Goal: Information Seeking & Learning: Compare options

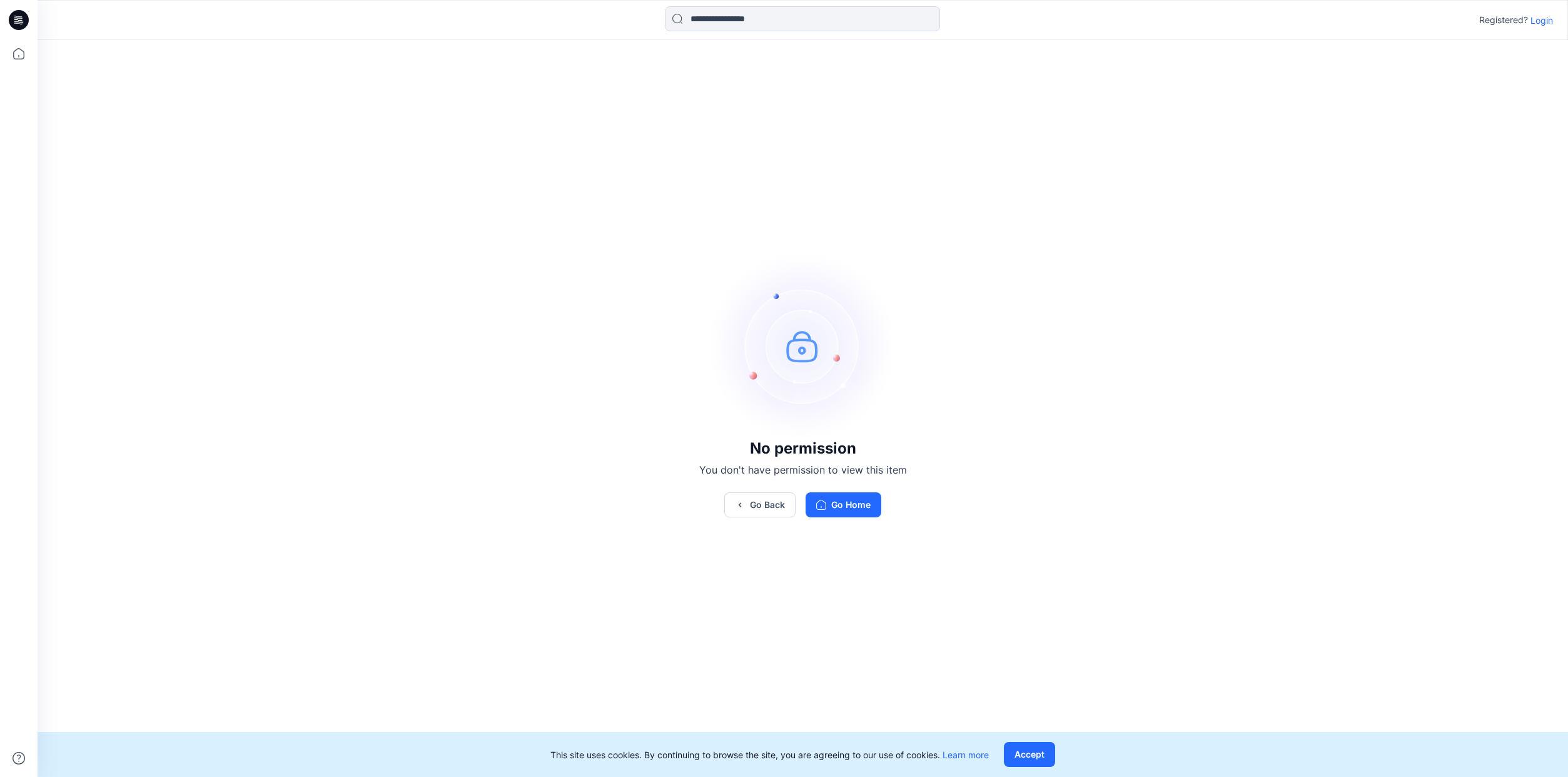
click at [1542, 23] on p "Login" at bounding box center [1542, 20] width 23 height 13
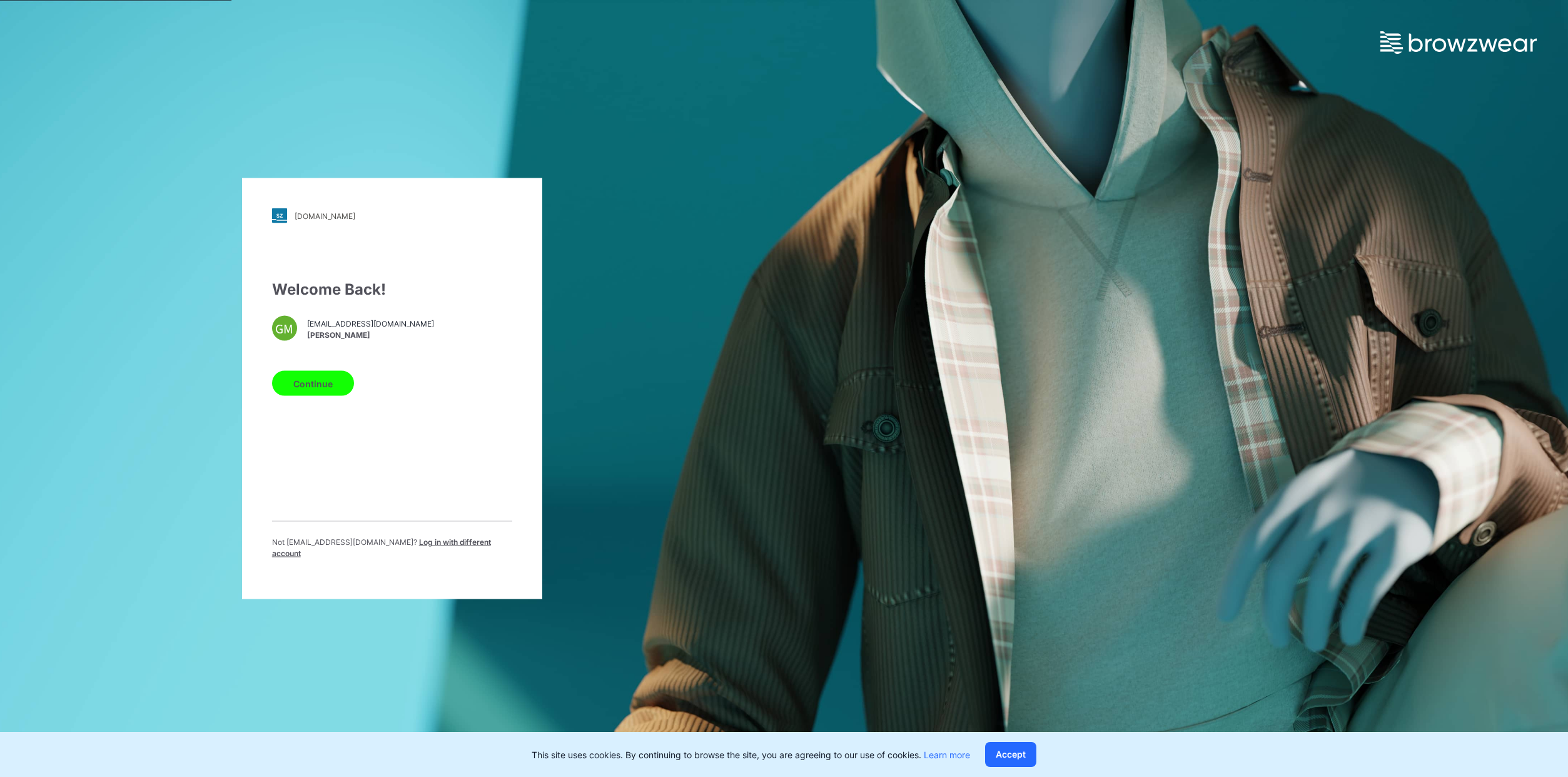
click at [327, 396] on button "Continue" at bounding box center [313, 383] width 82 height 25
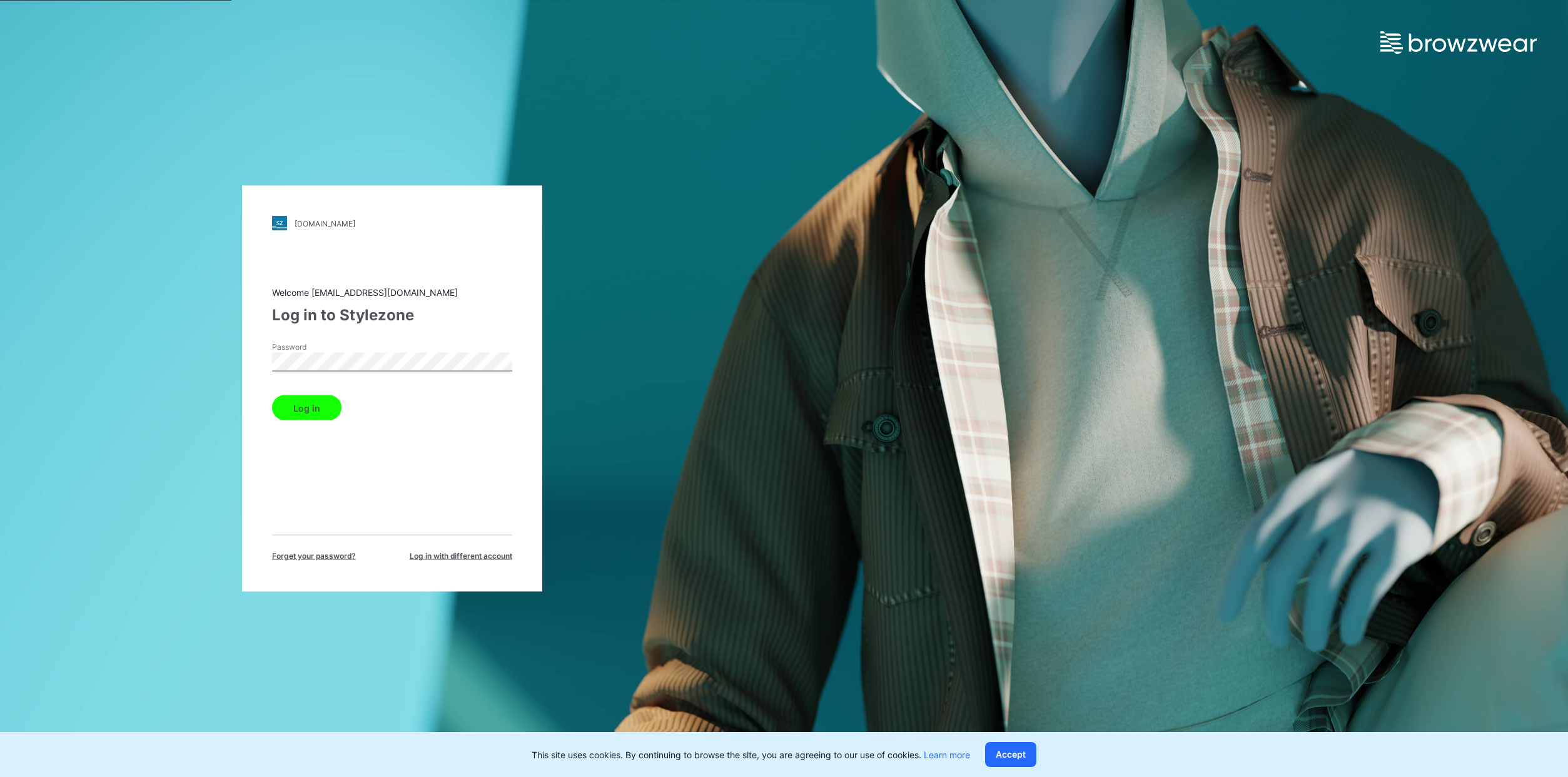
click at [272, 395] on button "Log in" at bounding box center [306, 407] width 69 height 25
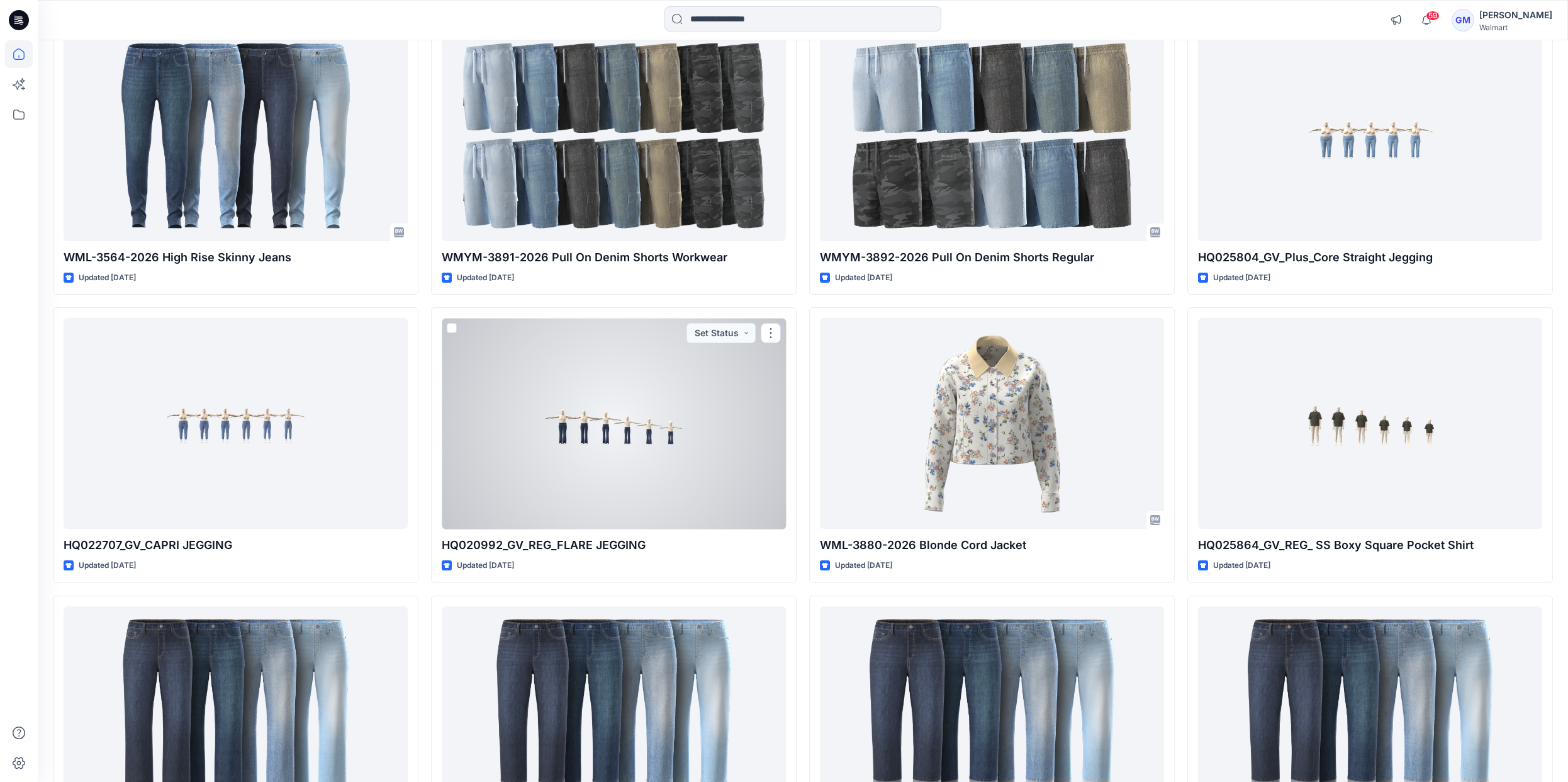
scroll to position [2033, 0]
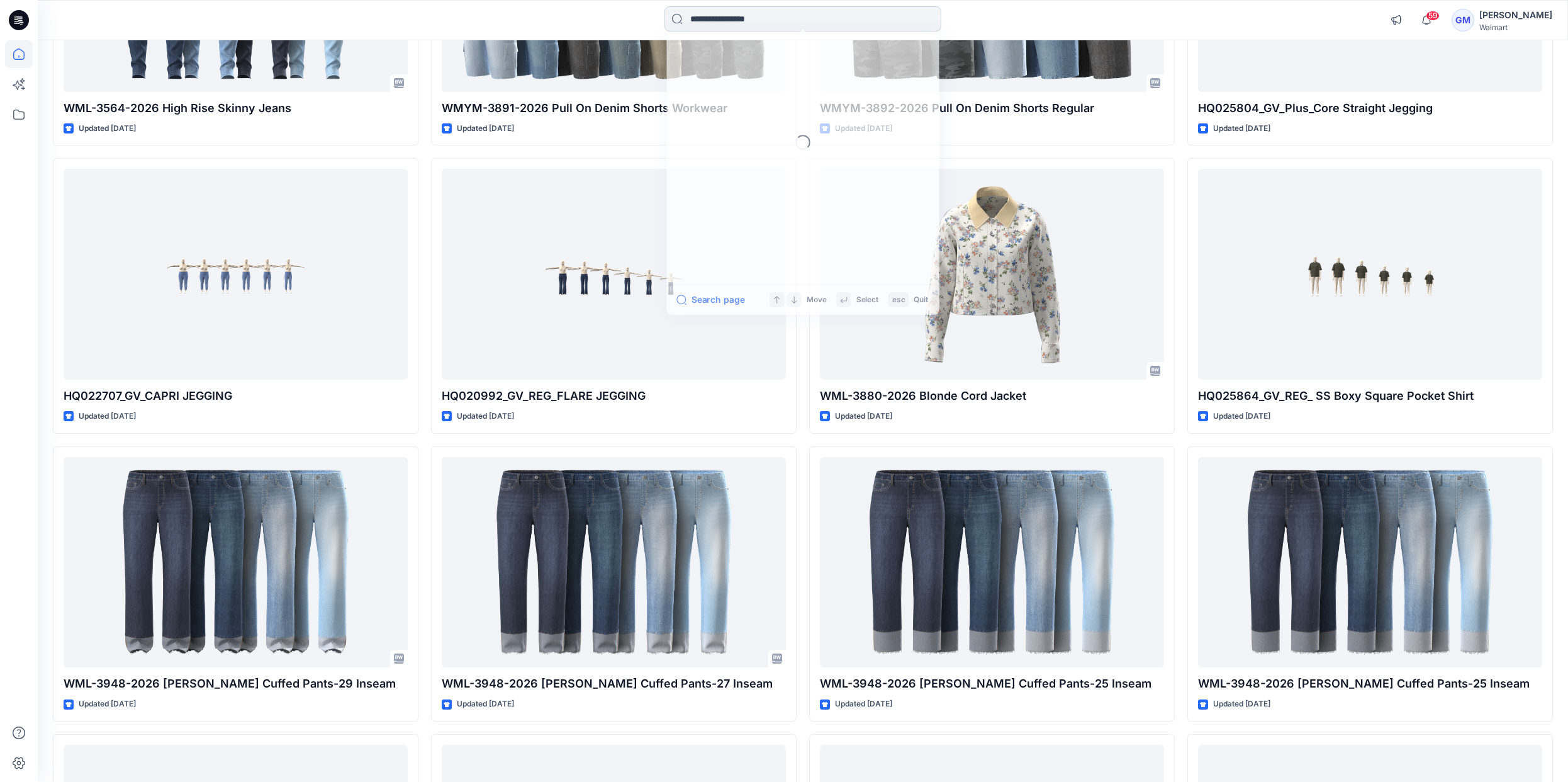
click at [725, 24] on input at bounding box center [803, 19] width 277 height 25
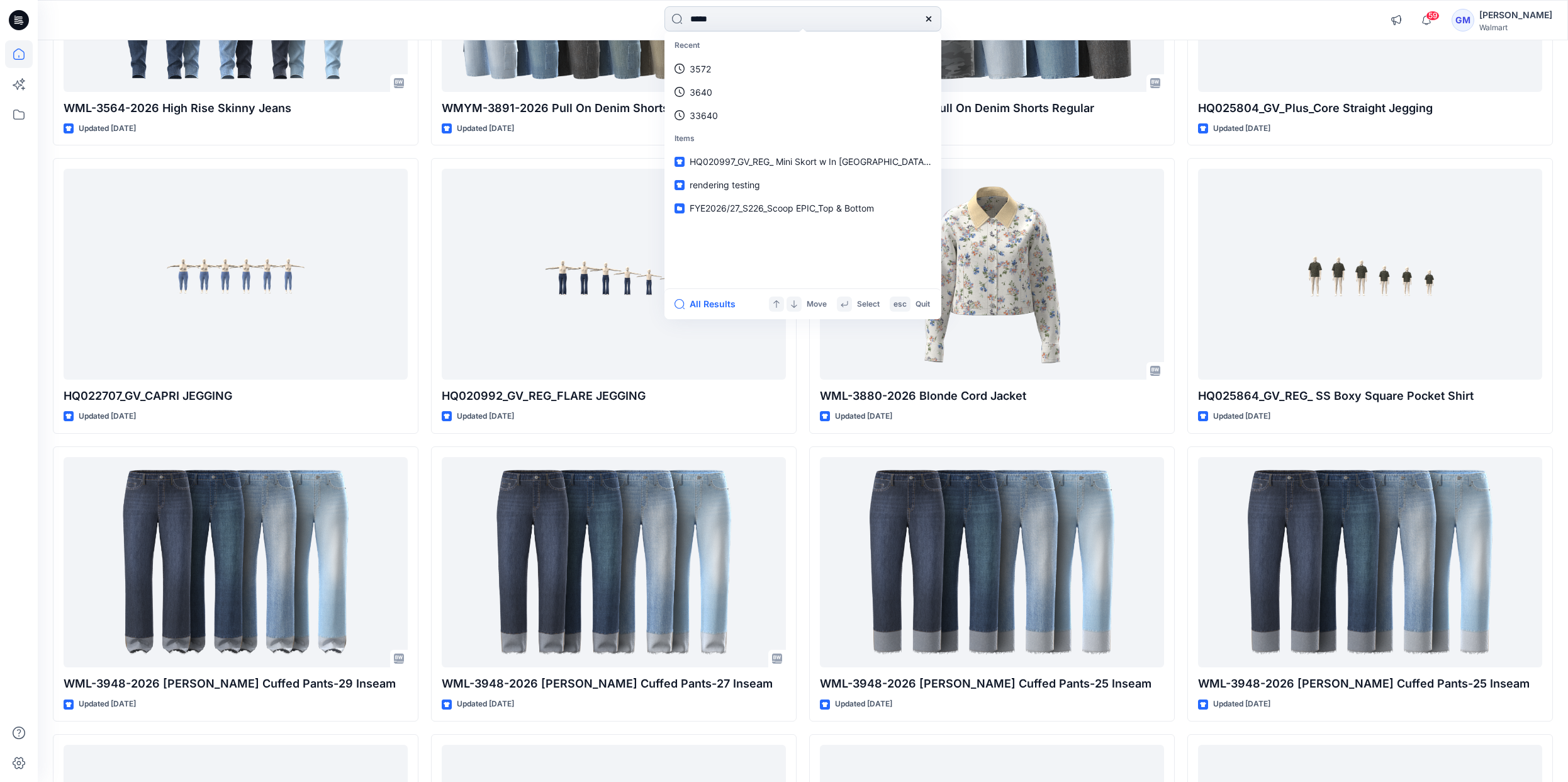
type input "******"
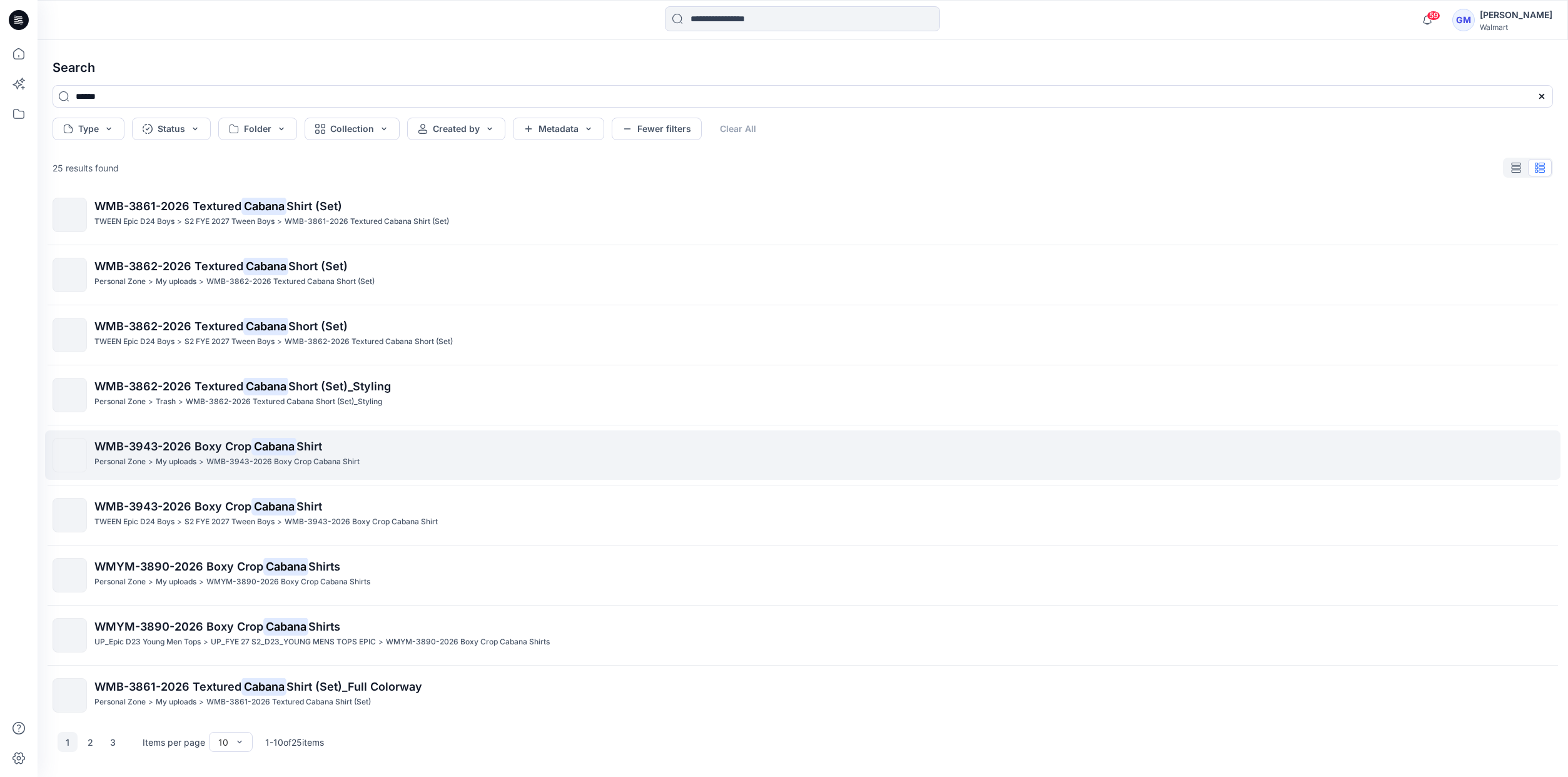
scroll to position [79, 0]
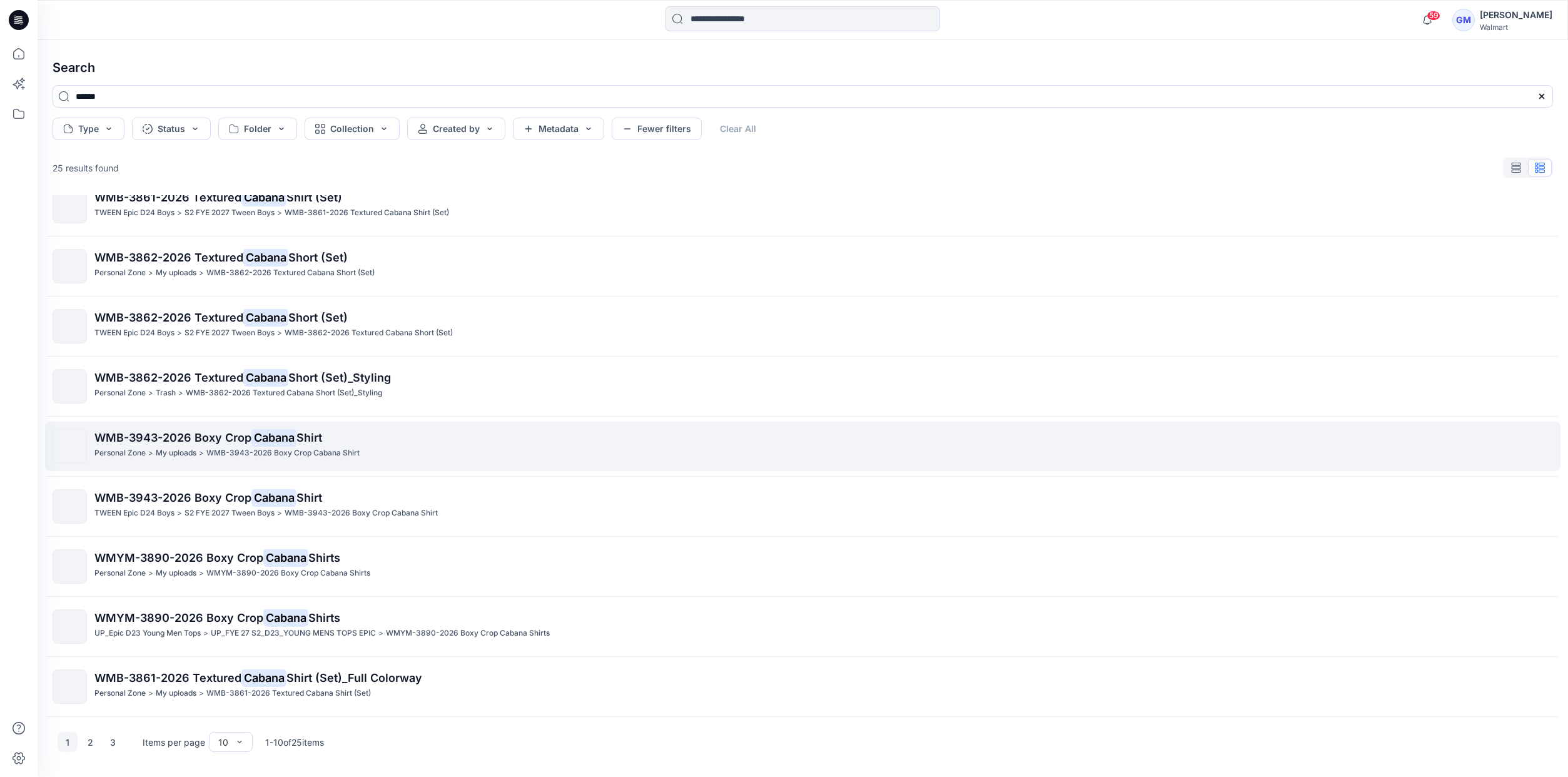
click at [196, 438] on span "WMB-3943-2026 Boxy Crop" at bounding box center [173, 437] width 157 height 13
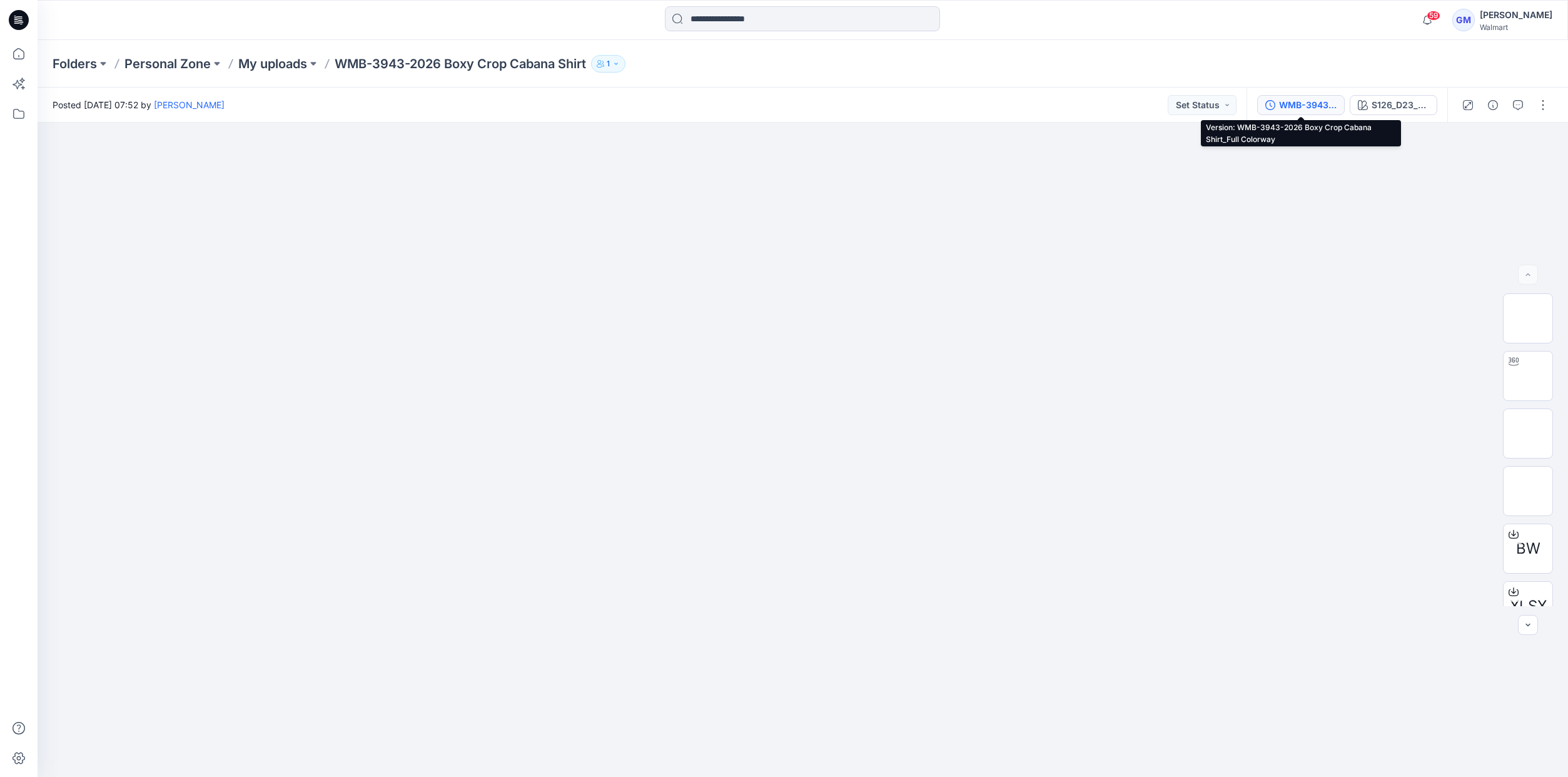
click at [1320, 106] on div "WMB-3943-2026 Boxy Crop Cabana Shirt_Full Colorway" at bounding box center [1307, 105] width 58 height 14
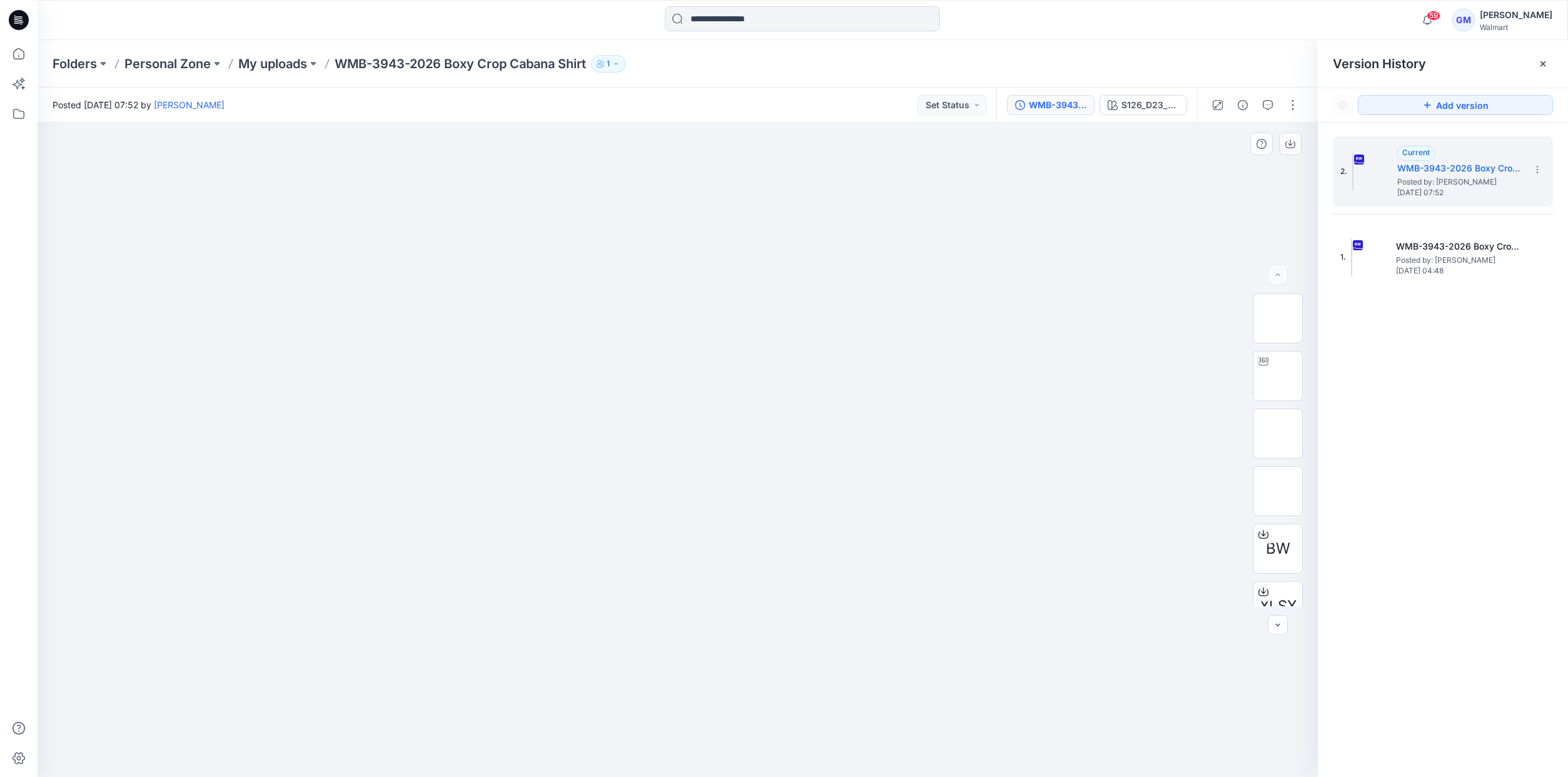
click at [1094, 162] on div at bounding box center [678, 449] width 1280 height 655
click at [1541, 66] on icon at bounding box center [1542, 64] width 10 height 10
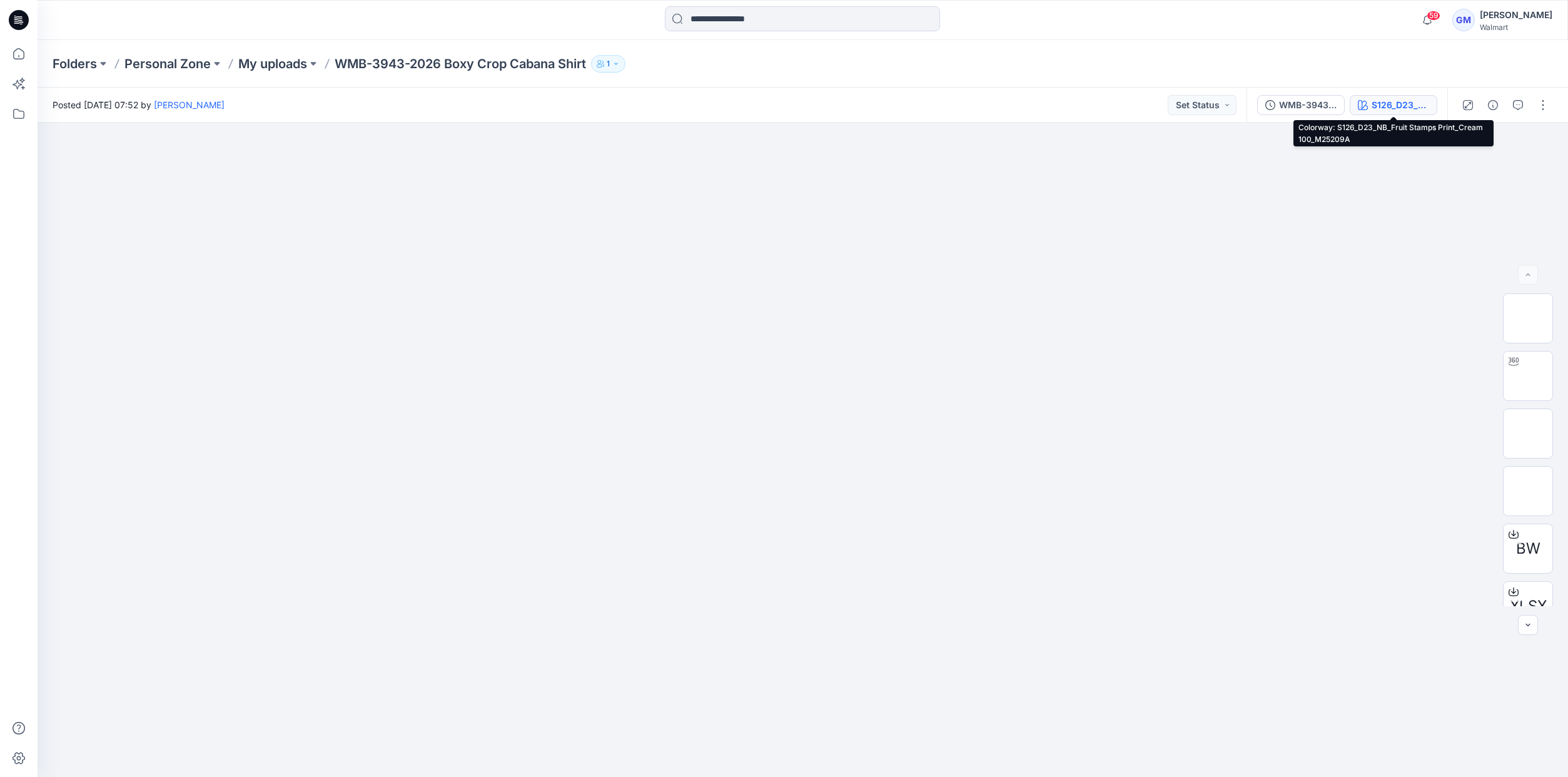
click at [1414, 103] on div "S126_D23_NB_Fruit Stamps Print_Cream 100_M25209A" at bounding box center [1400, 105] width 58 height 14
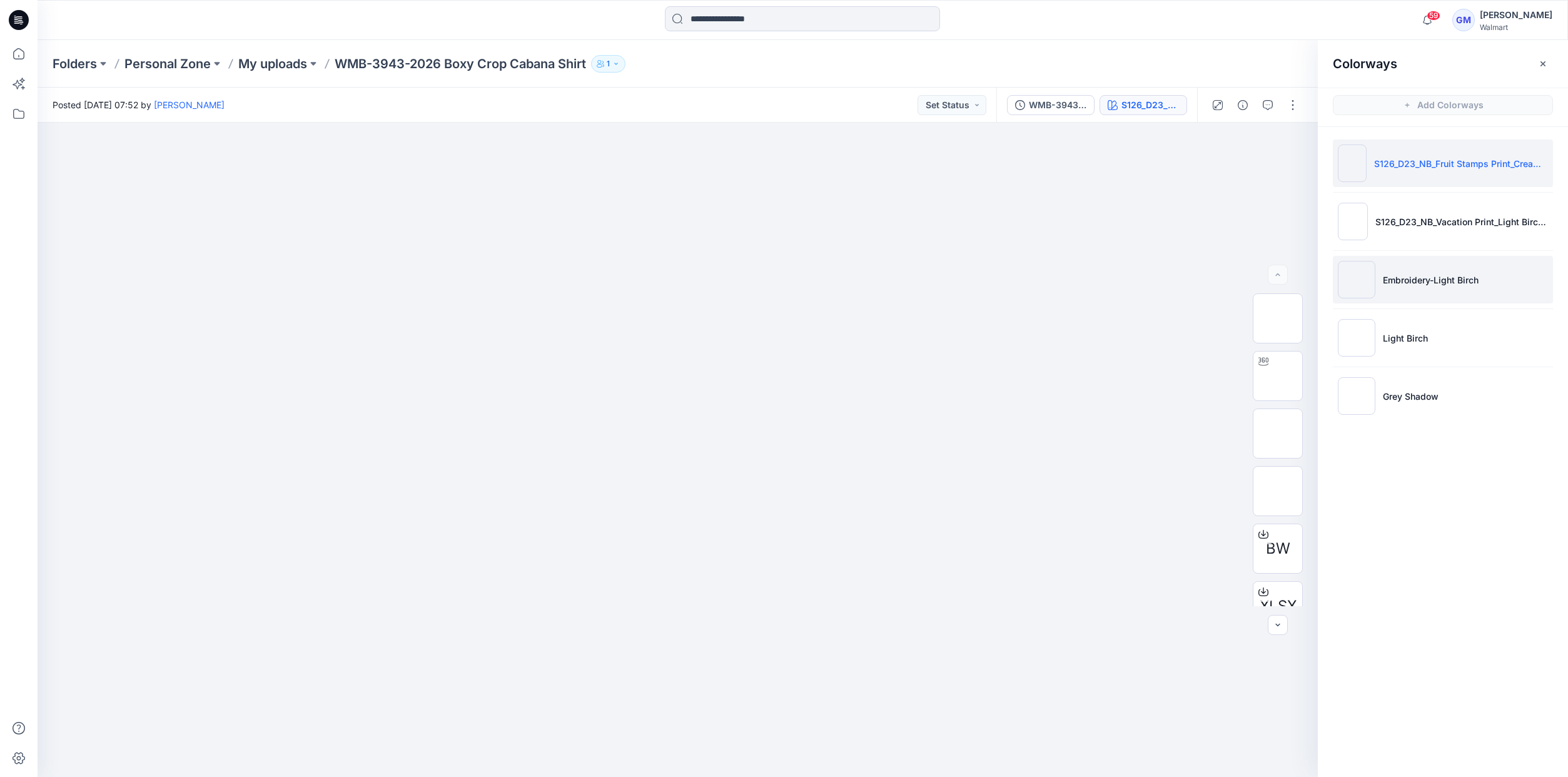
click at [1416, 277] on p "Embroidery-Light Birch" at bounding box center [1431, 280] width 95 height 13
click at [1277, 449] on img at bounding box center [1277, 449] width 0 height 0
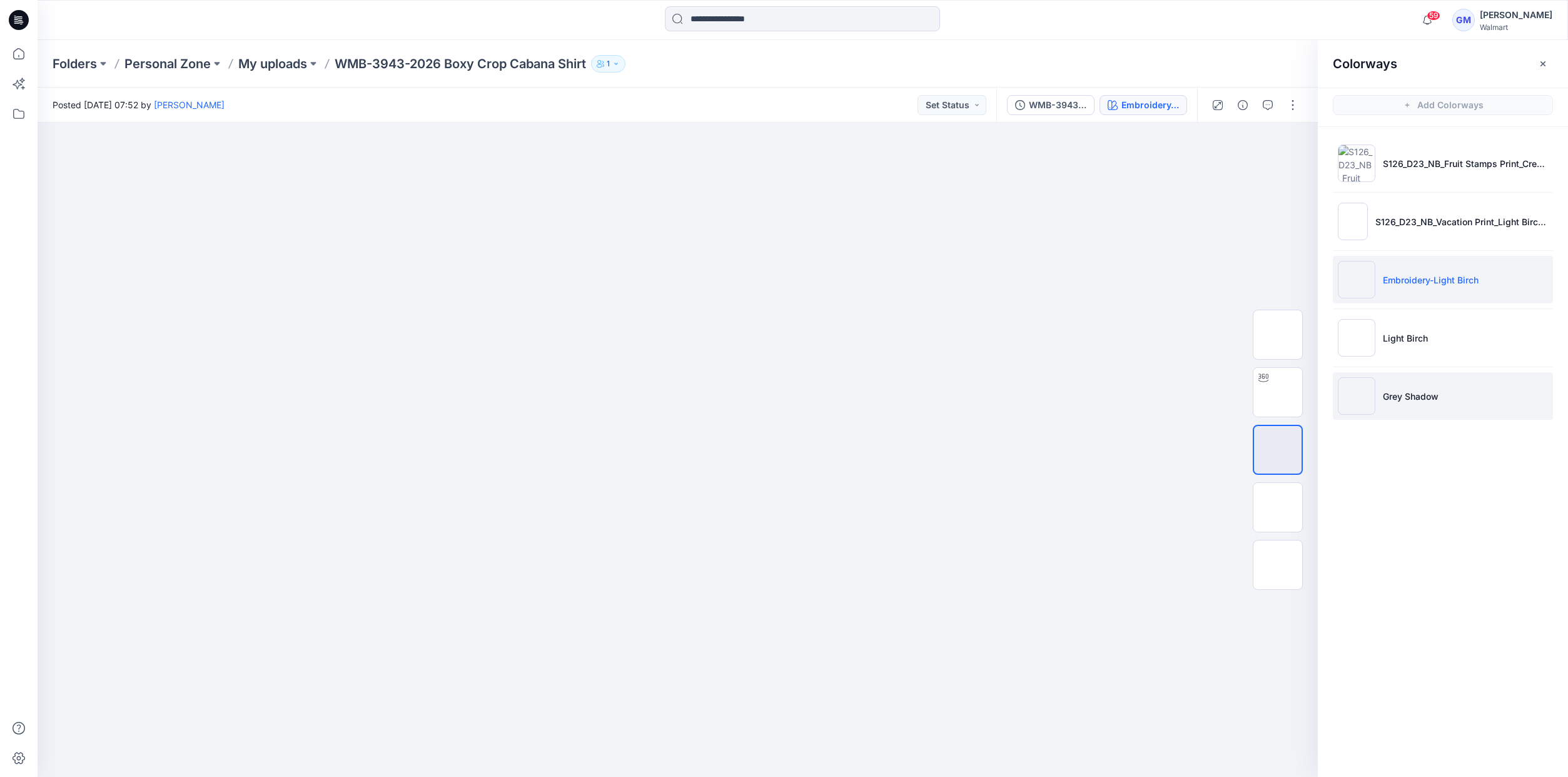
click at [1389, 392] on p "Grey Shadow" at bounding box center [1411, 396] width 56 height 13
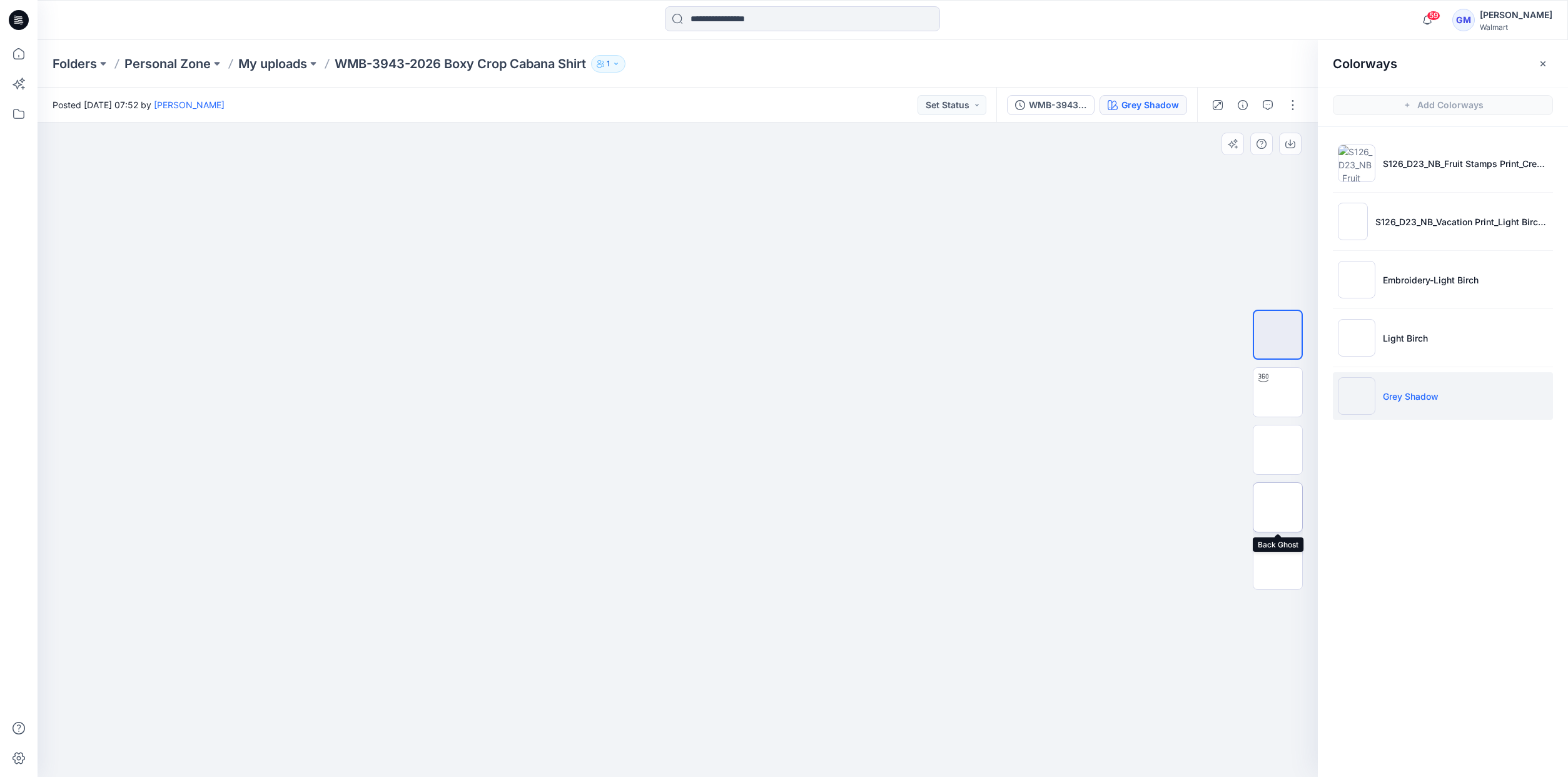
click at [1277, 507] on img at bounding box center [1277, 507] width 0 height 0
click at [1389, 172] on li "S126_D23_NB_Fruit Stamps Print_Cream 100_M25209A" at bounding box center [1442, 163] width 220 height 48
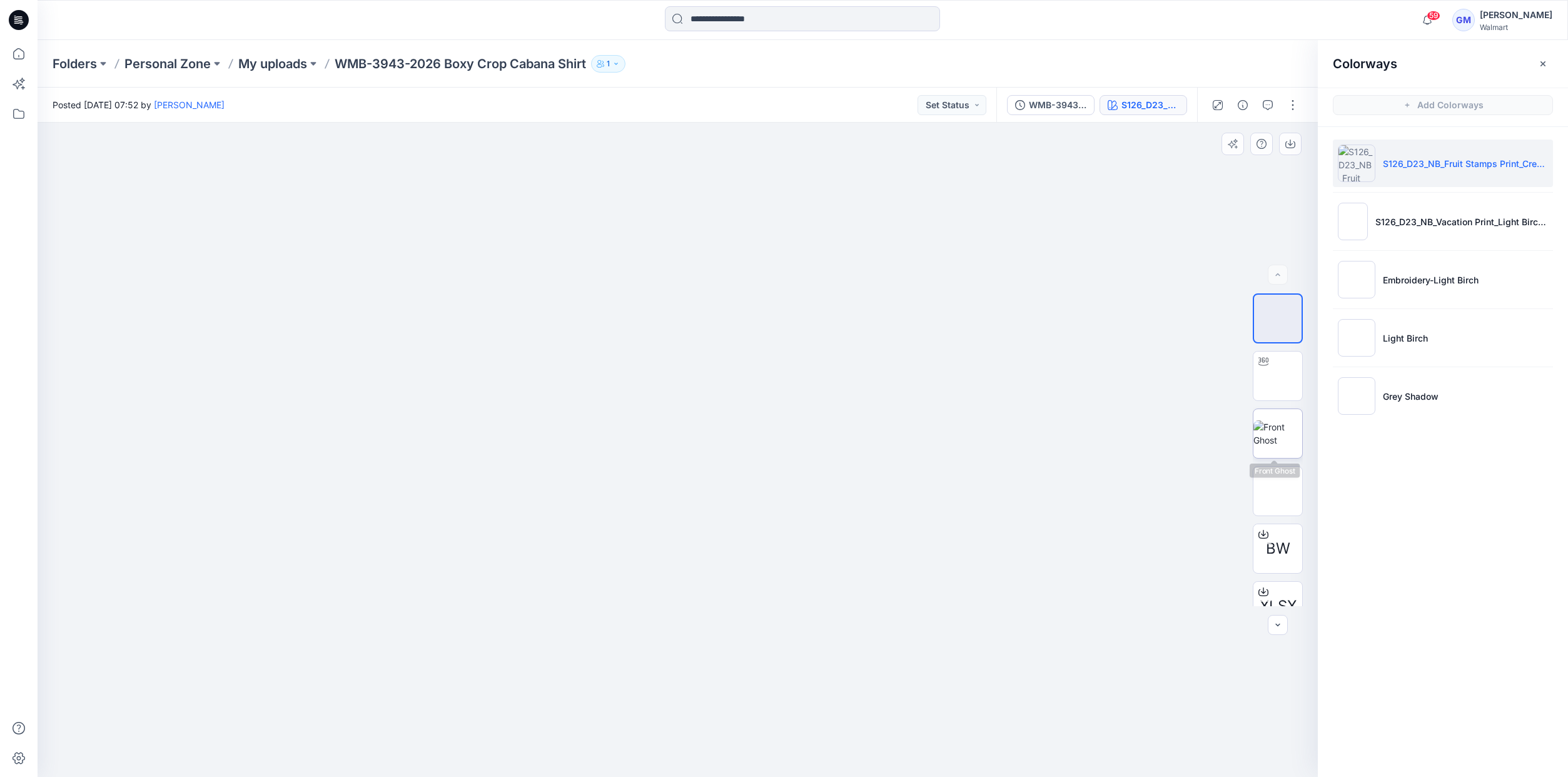
click at [1279, 434] on img at bounding box center [1277, 433] width 48 height 26
click at [1285, 105] on button "button" at bounding box center [1292, 105] width 20 height 20
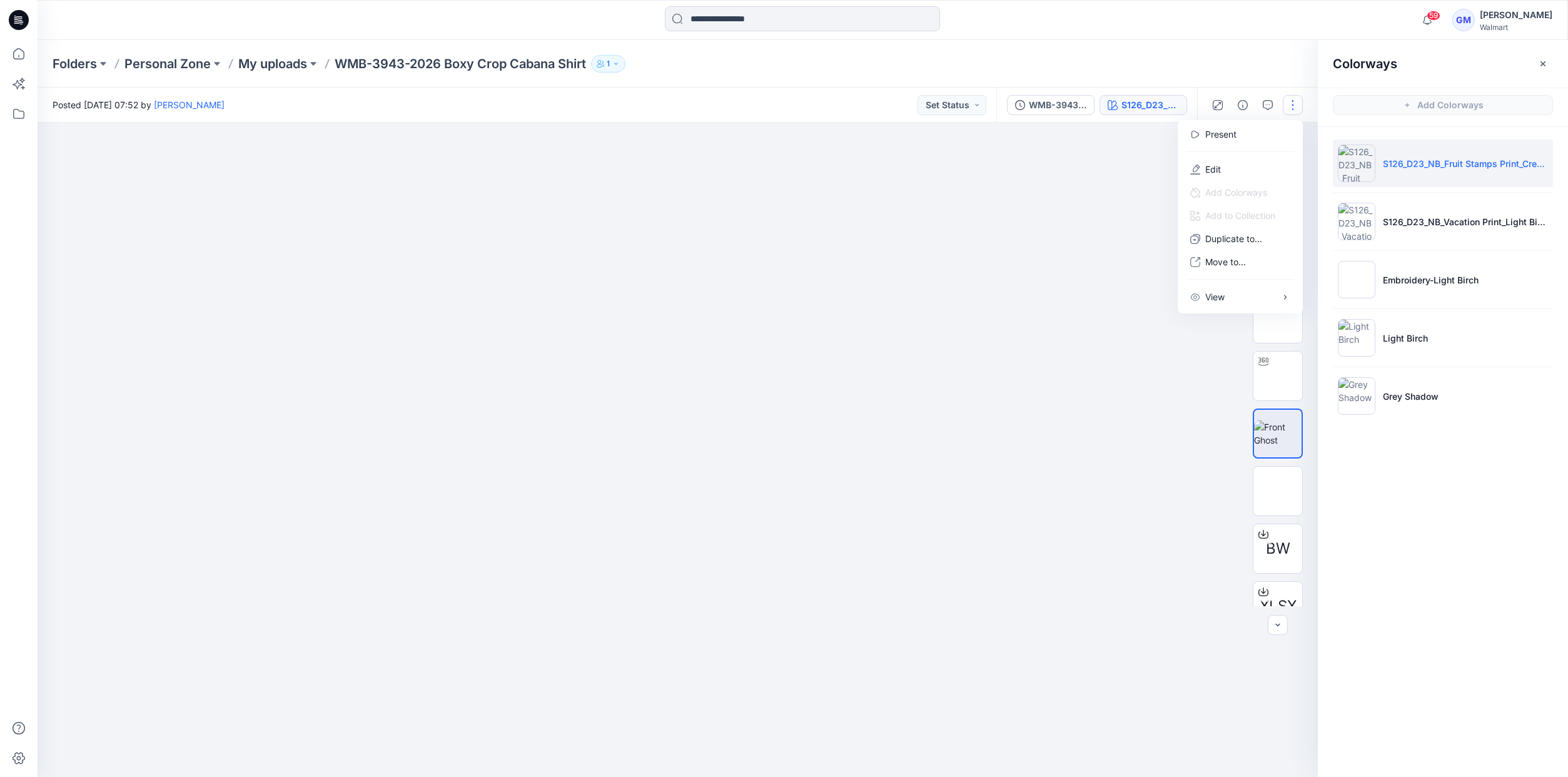
click at [1040, 286] on div at bounding box center [678, 449] width 1280 height 655
click at [1282, 144] on button "button" at bounding box center [1290, 144] width 23 height 23
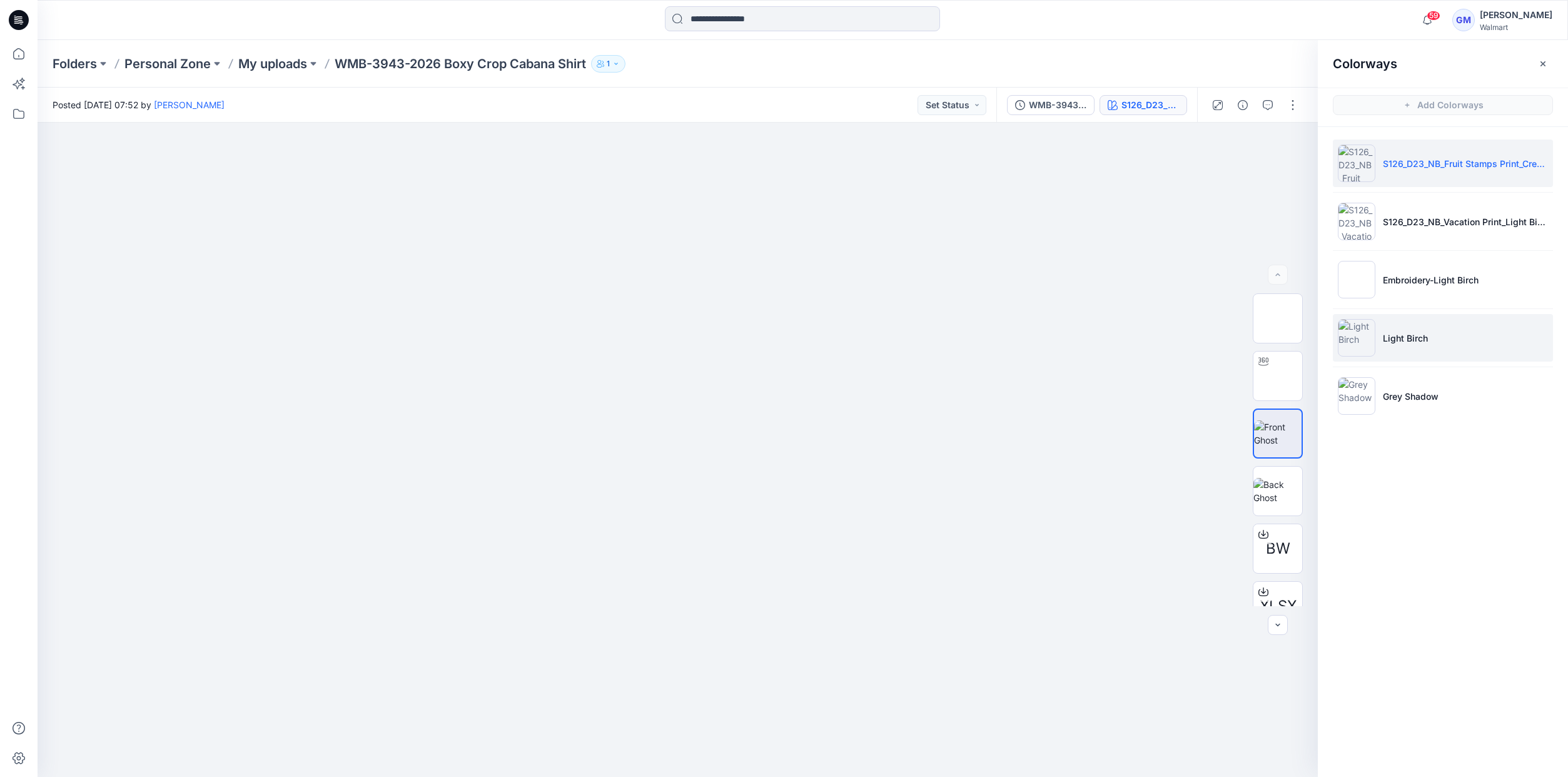
click at [1408, 343] on p "Light Birch" at bounding box center [1405, 338] width 45 height 13
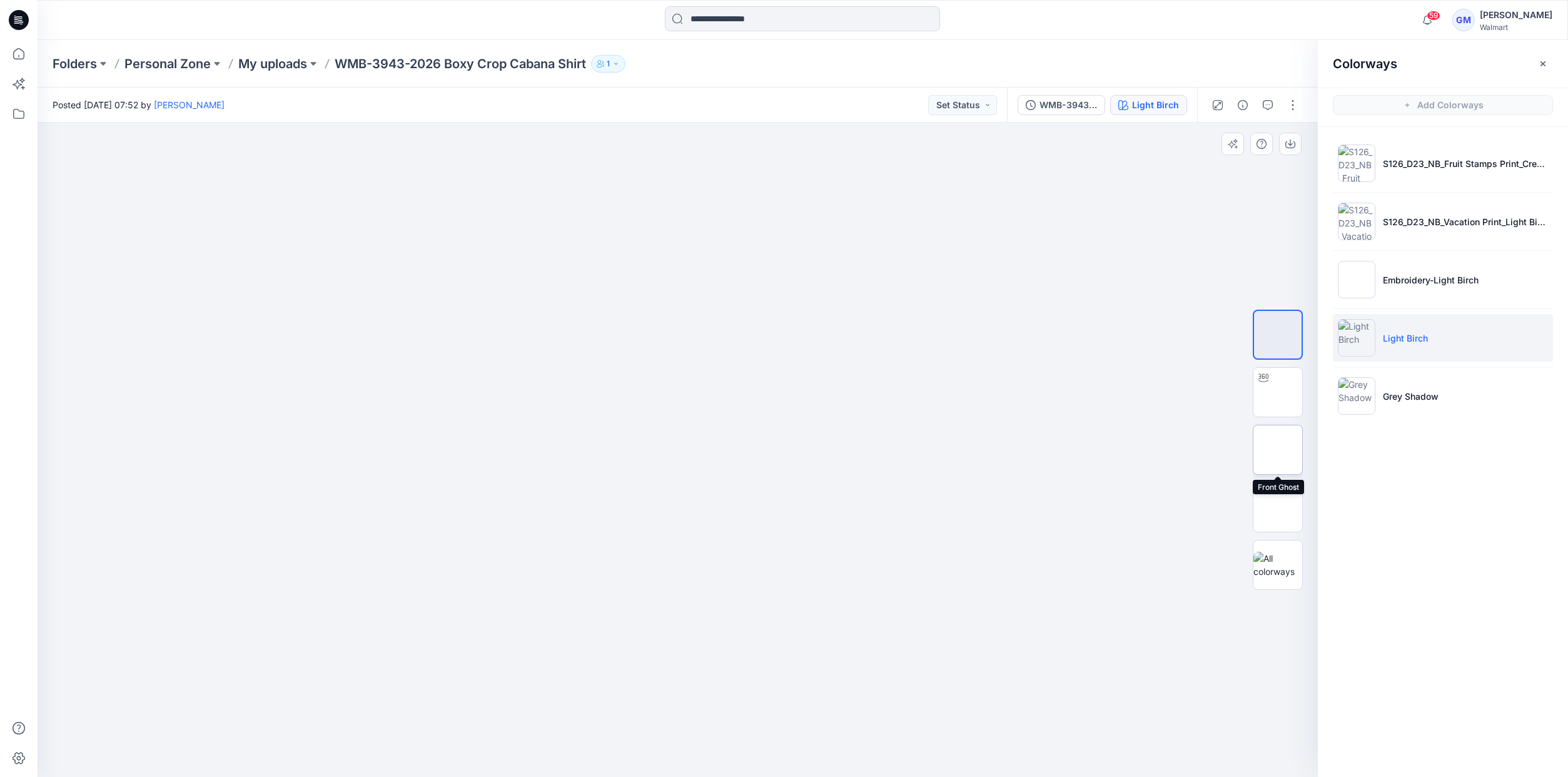
click at [1277, 449] on img at bounding box center [1277, 449] width 0 height 0
click at [1291, 134] on button "button" at bounding box center [1290, 144] width 23 height 23
click at [725, 14] on input at bounding box center [802, 19] width 275 height 25
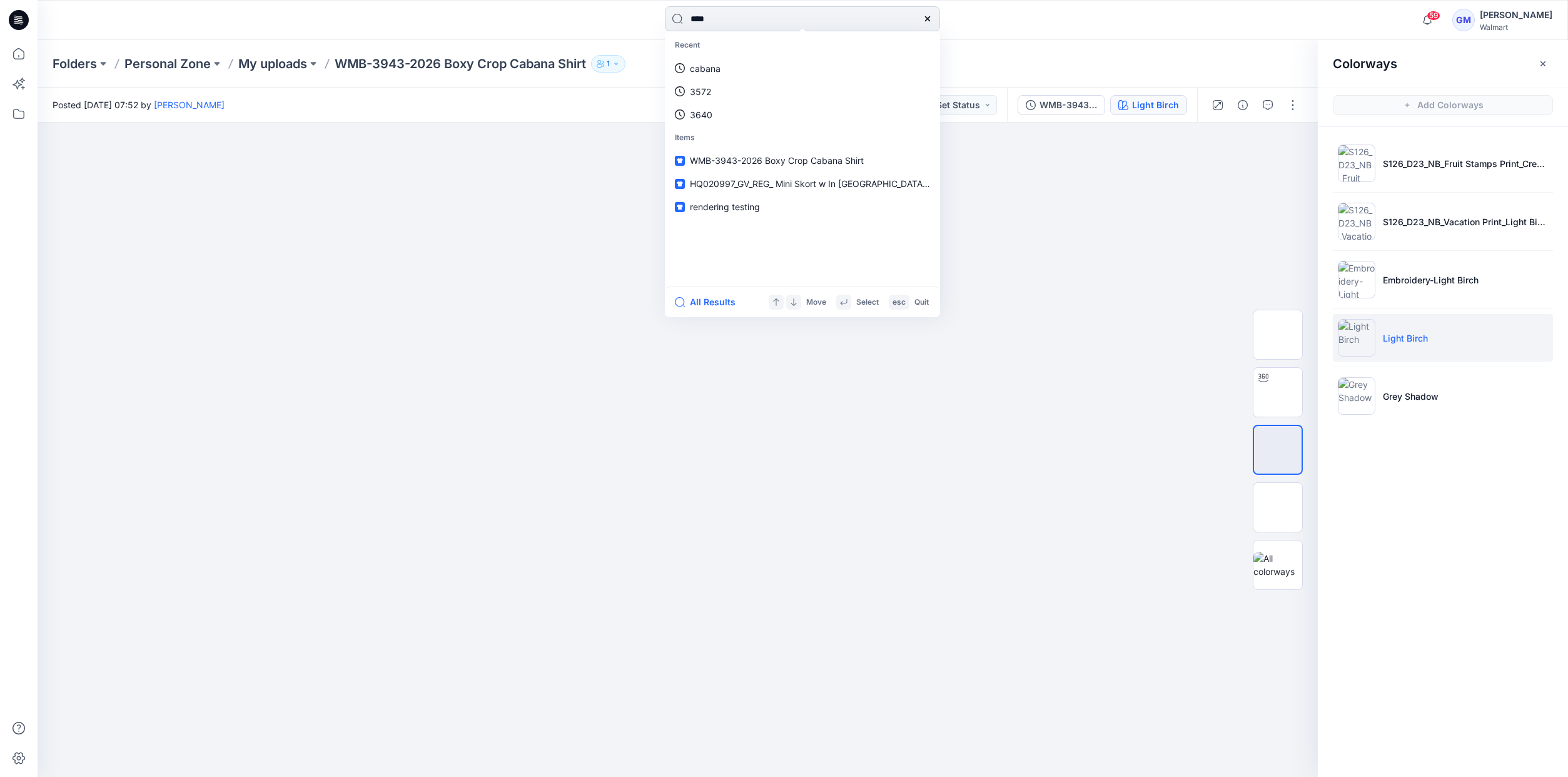
type input "****"
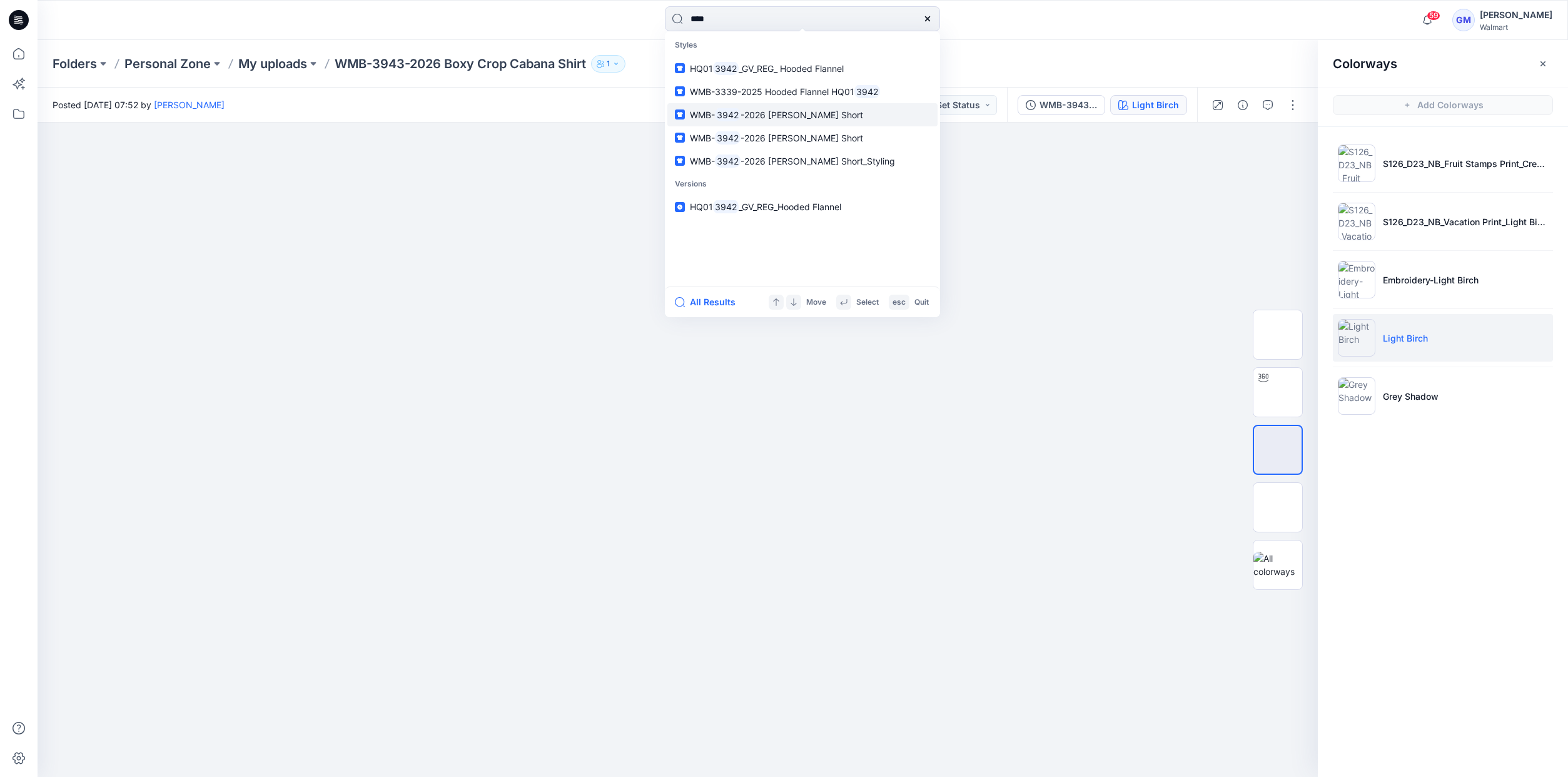
click at [845, 110] on span "-2026 Baggy Carpenter Short" at bounding box center [802, 115] width 122 height 11
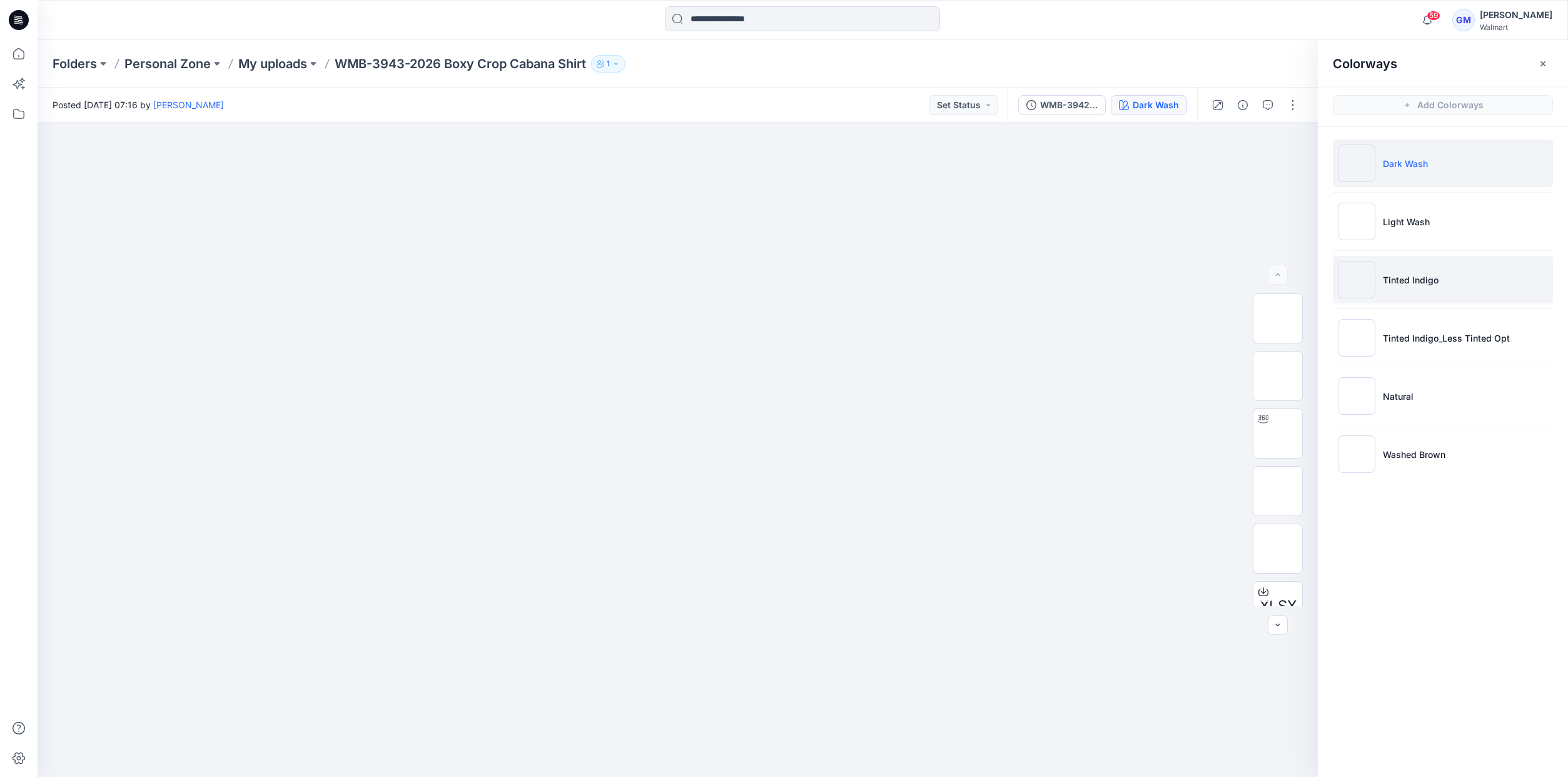
click at [1434, 281] on p "Tinted Indigo" at bounding box center [1411, 280] width 56 height 13
click at [1277, 434] on img at bounding box center [1277, 434] width 0 height 0
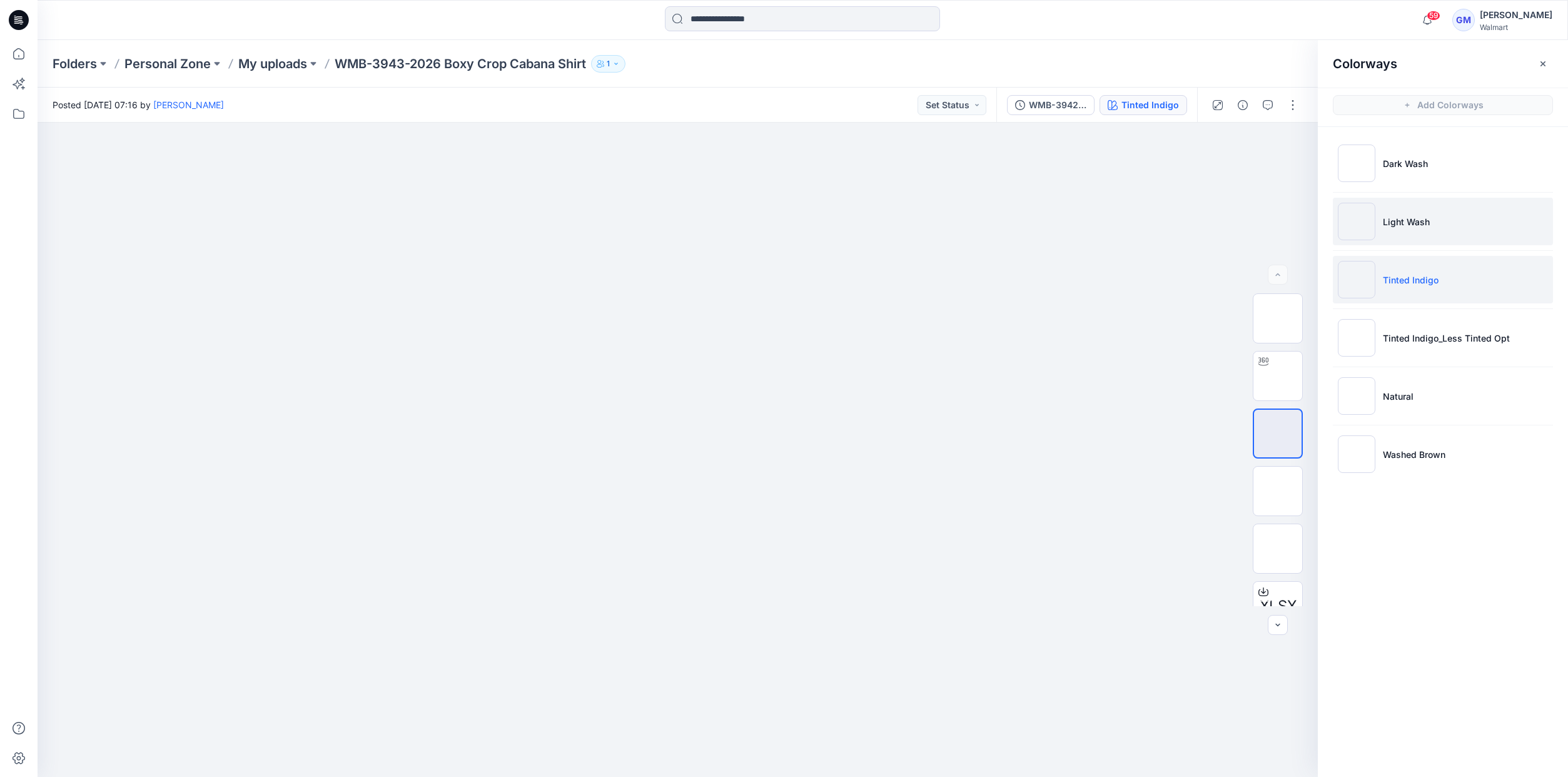
click at [1419, 236] on li "Light Wash" at bounding box center [1442, 221] width 220 height 48
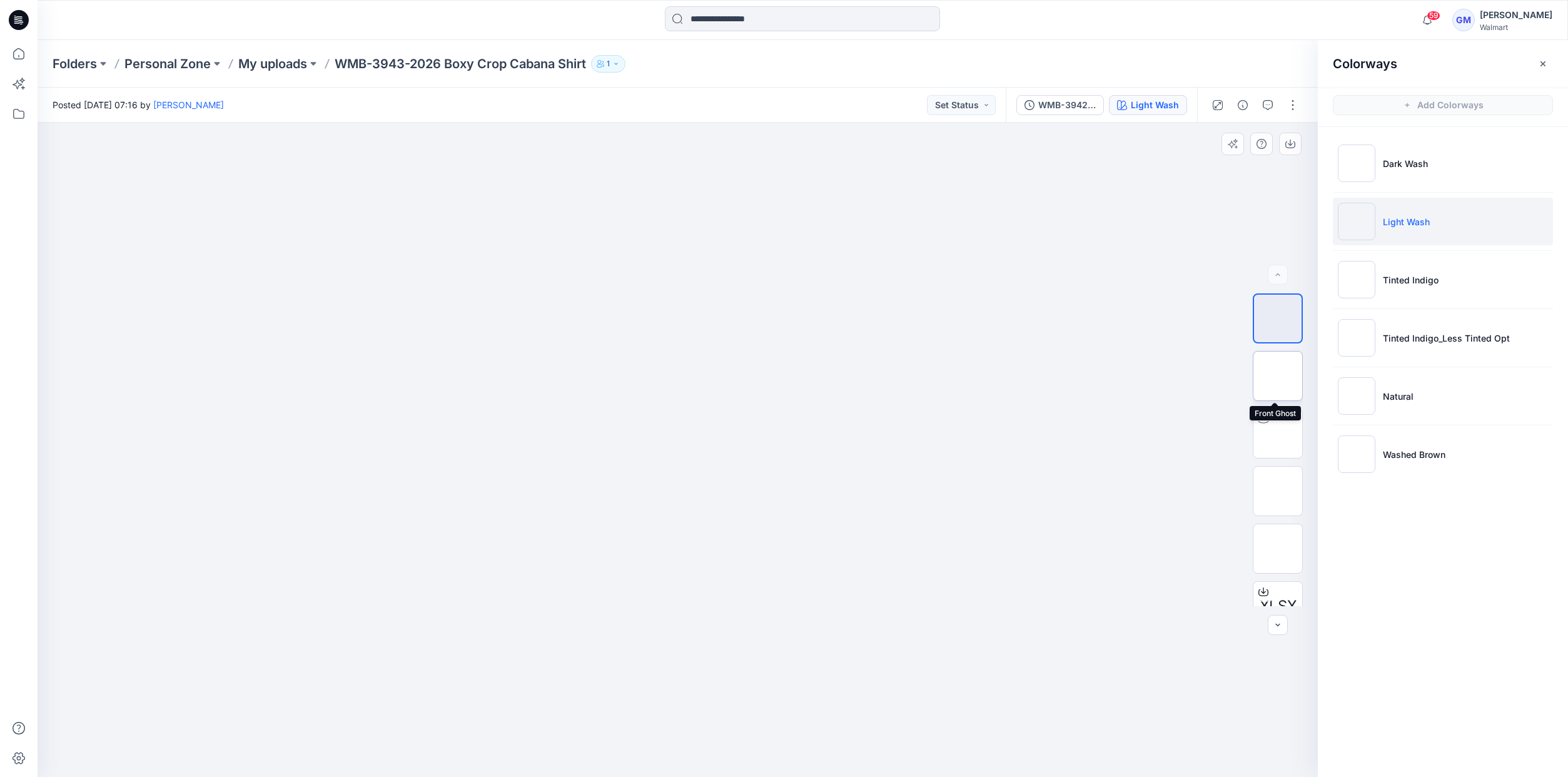
click at [1277, 376] on img at bounding box center [1277, 376] width 0 height 0
click at [1379, 278] on li "Tinted Indigo" at bounding box center [1442, 279] width 220 height 48
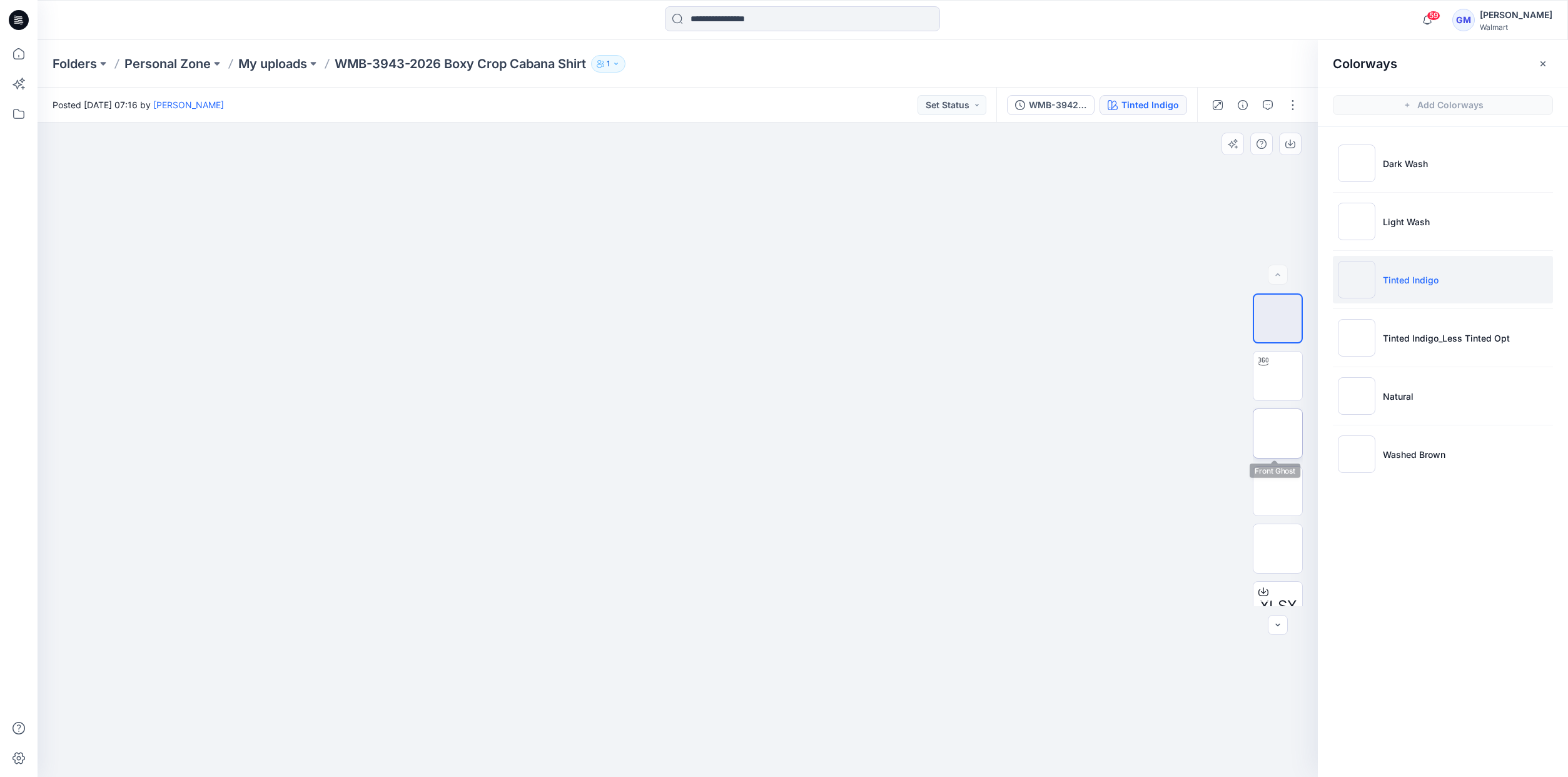
click at [1277, 434] on img at bounding box center [1277, 434] width 0 height 0
click at [1285, 144] on icon "button" at bounding box center [1290, 144] width 10 height 10
click at [1297, 140] on button "button" at bounding box center [1290, 144] width 23 height 23
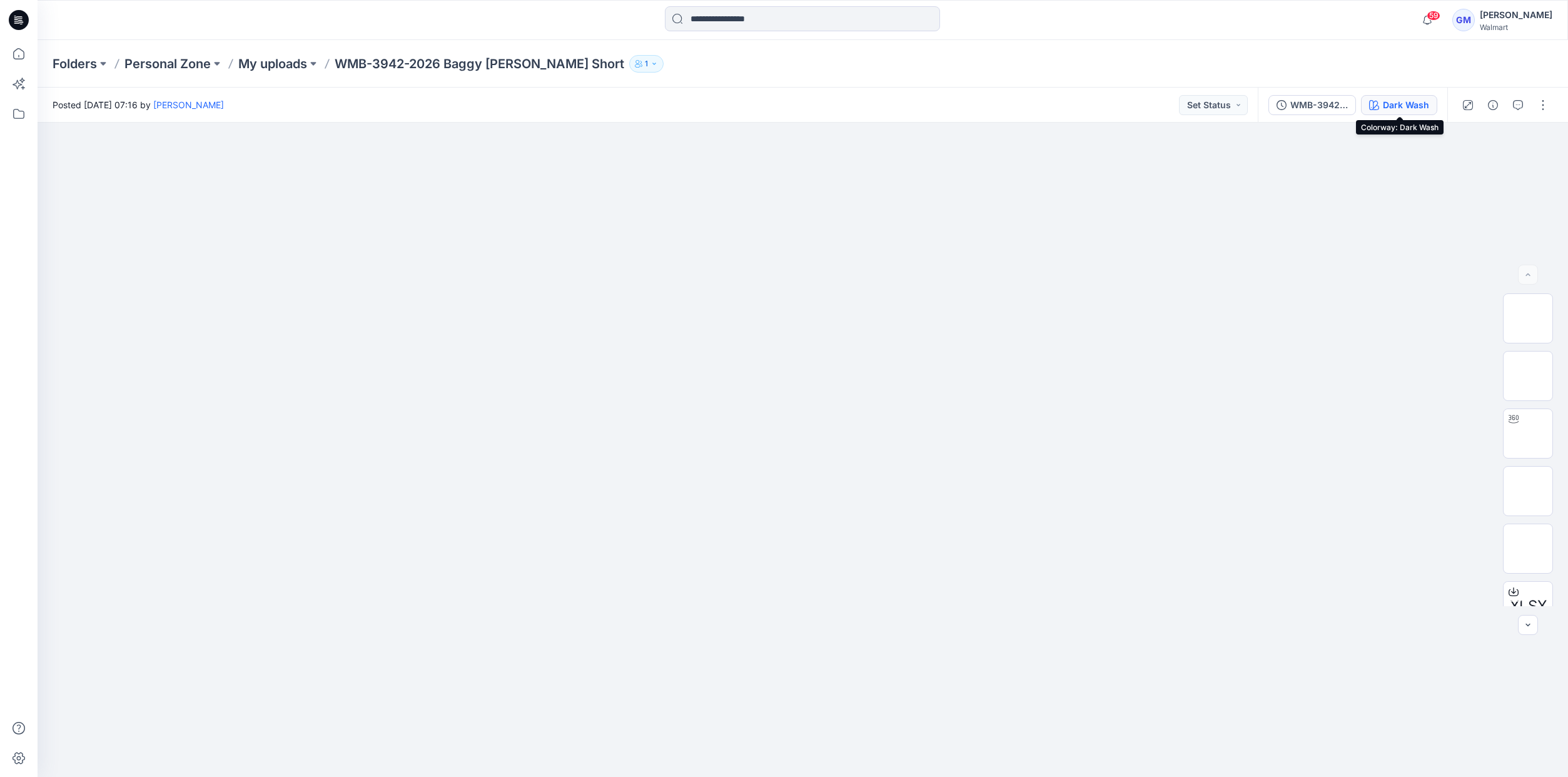
click at [1392, 103] on div "Dark Wash" at bounding box center [1406, 105] width 46 height 14
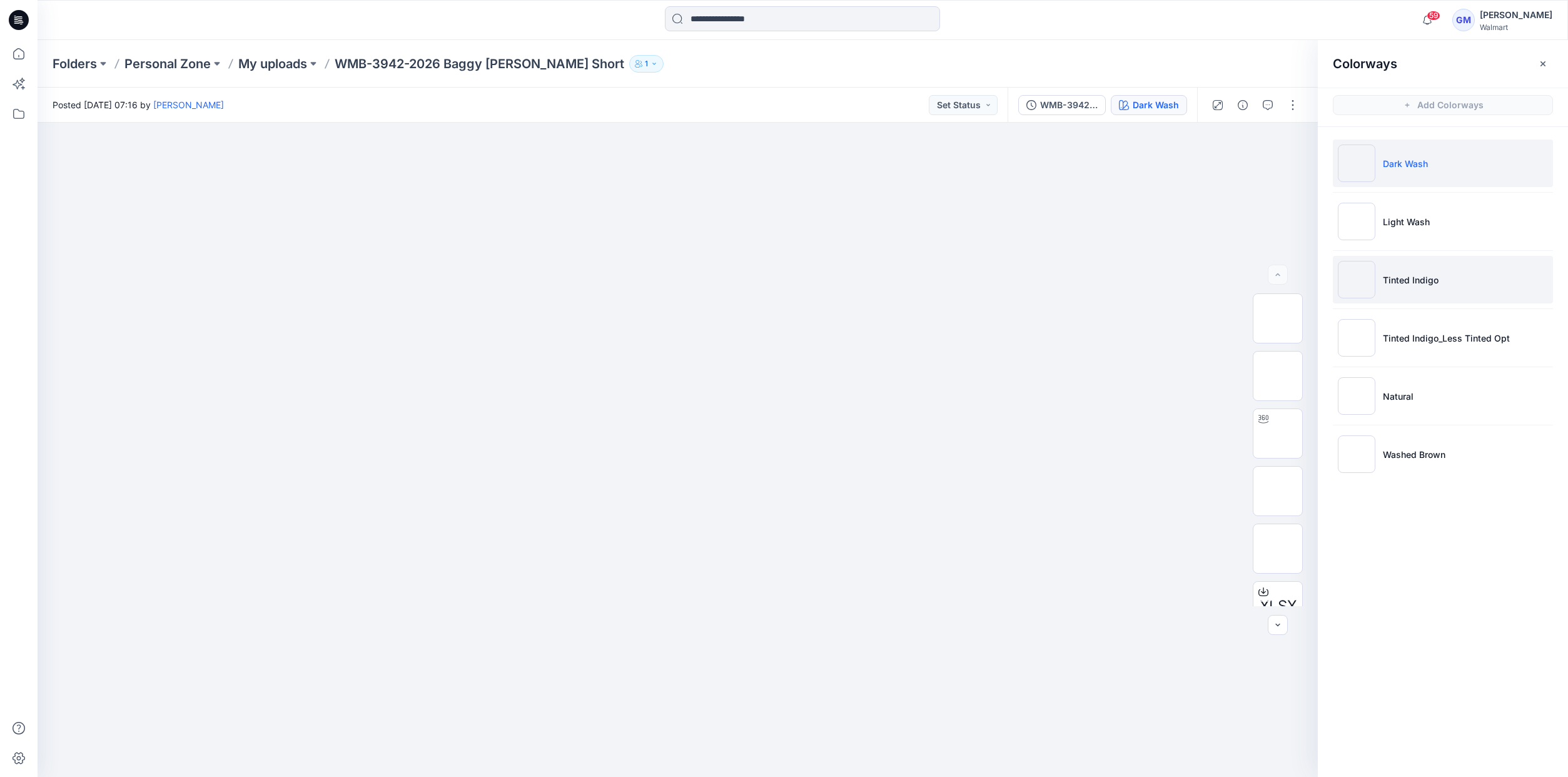
click at [1413, 281] on p "Tinted Indigo" at bounding box center [1411, 280] width 56 height 13
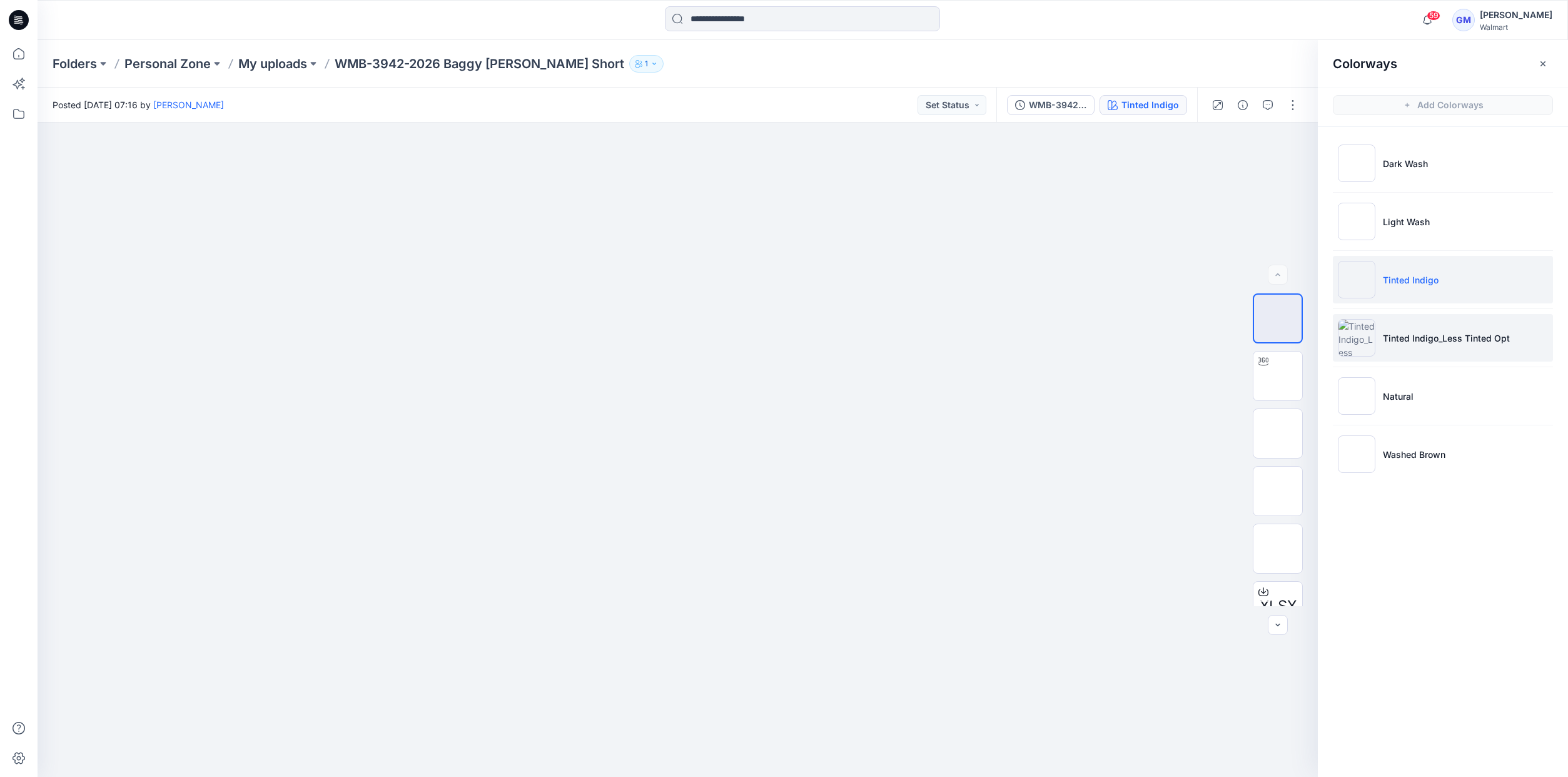
click at [1416, 343] on p "Tinted Indigo_Less Tinted Opt" at bounding box center [1446, 338] width 127 height 13
click at [1408, 290] on li "Tinted Indigo" at bounding box center [1442, 279] width 220 height 48
click at [1277, 434] on img at bounding box center [1277, 434] width 0 height 0
click at [1289, 142] on icon "button" at bounding box center [1290, 144] width 10 height 10
